Goal: Task Accomplishment & Management: Use online tool/utility

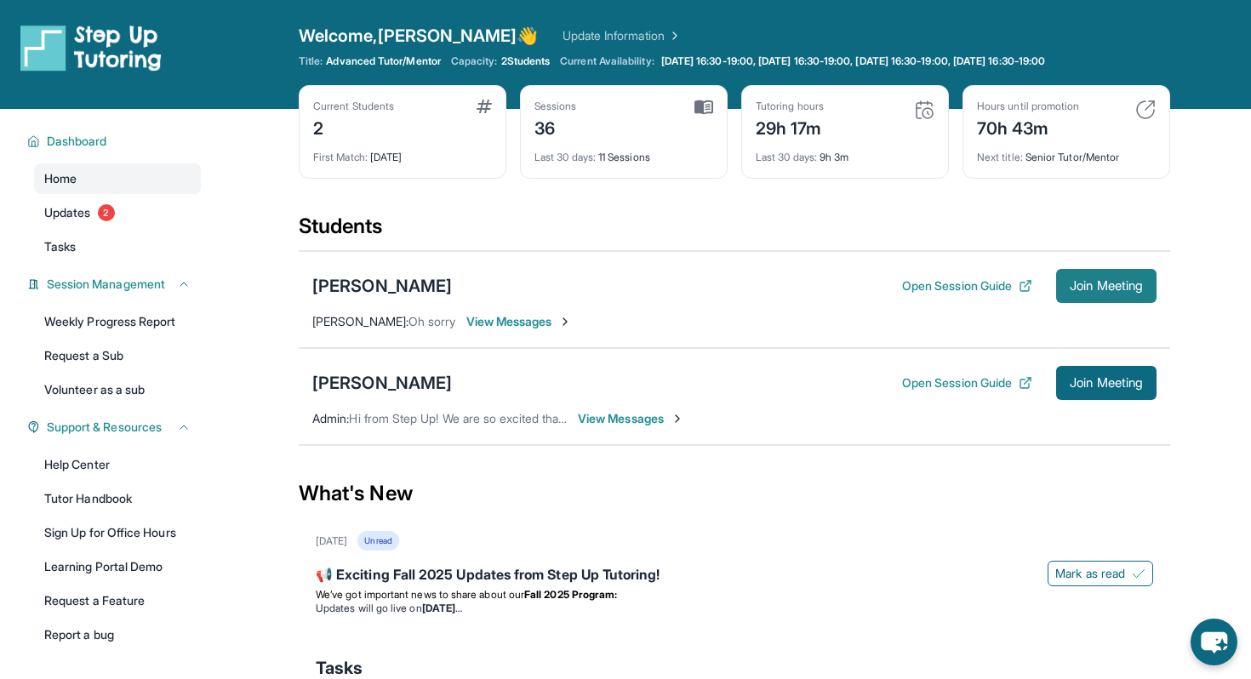
click at [1125, 289] on span "Join Meeting" at bounding box center [1106, 286] width 73 height 10
click at [355, 283] on div "[PERSON_NAME]" at bounding box center [382, 286] width 140 height 24
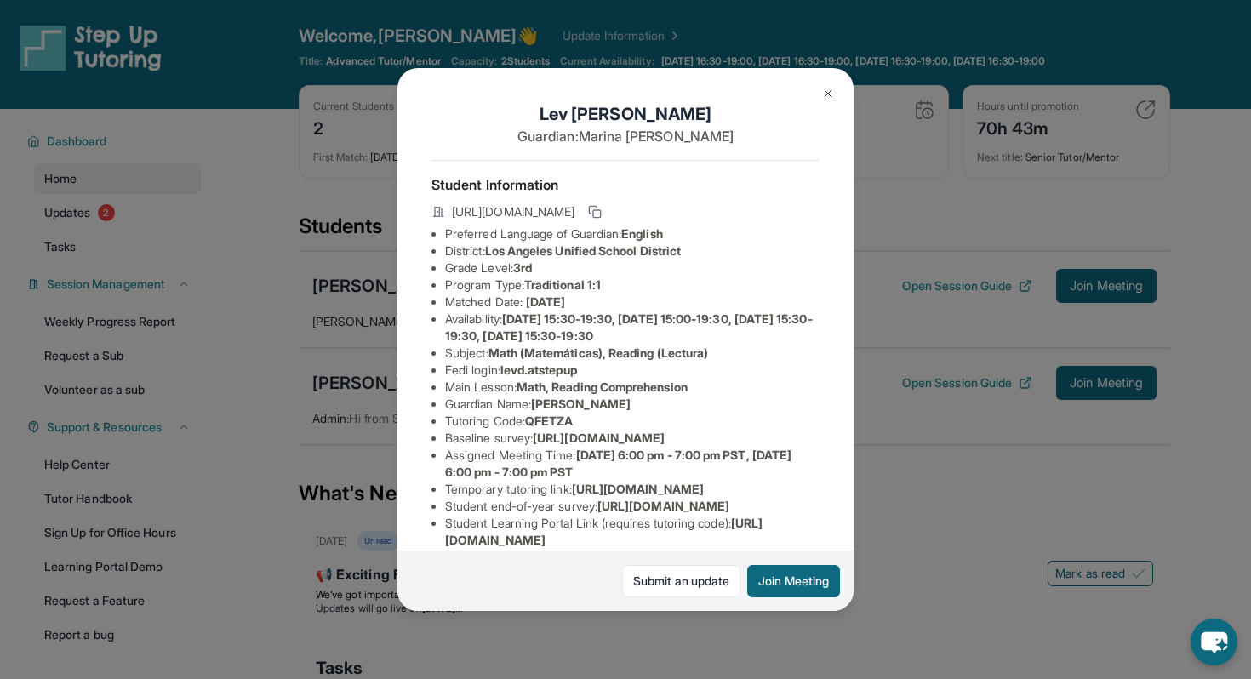
click at [564, 371] on span "levd.atstepup" at bounding box center [539, 370] width 77 height 14
click at [593, 371] on li "Eedi login : levd.atstepup" at bounding box center [632, 370] width 375 height 17
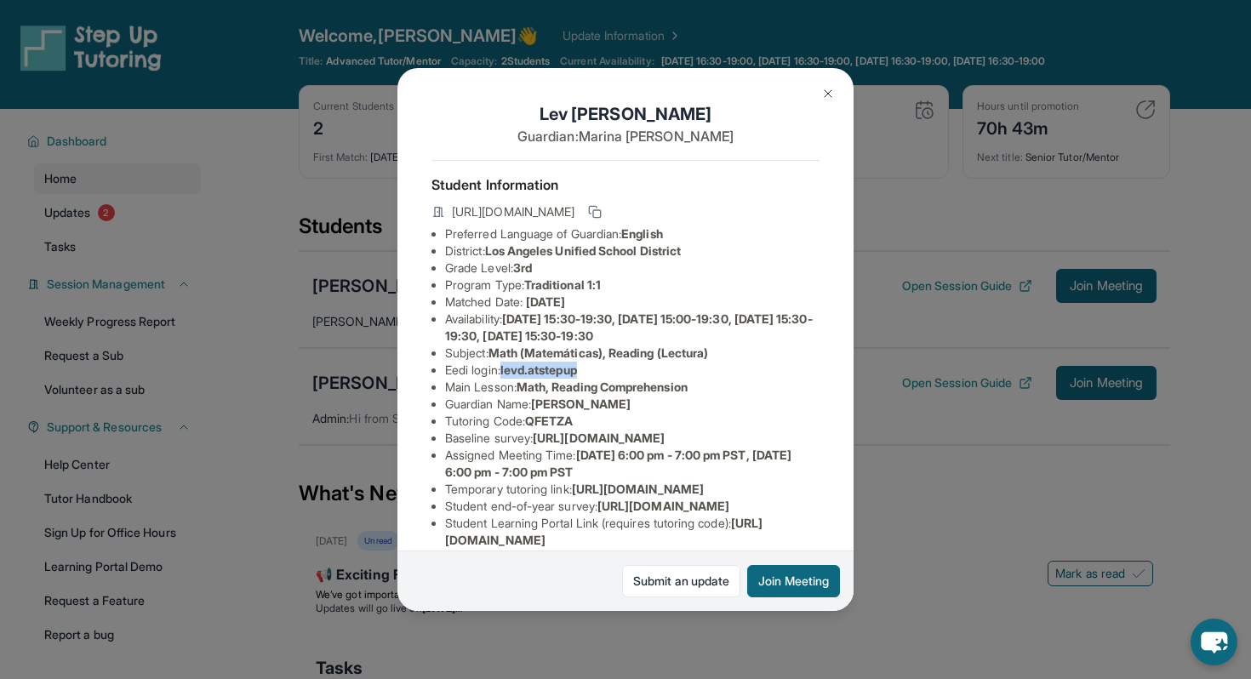
drag, startPoint x: 589, startPoint y: 371, endPoint x: 506, endPoint y: 373, distance: 83.4
click at [506, 373] on li "Eedi login : levd.atstepup" at bounding box center [632, 370] width 375 height 17
copy span "levd.atstepup"
